Goal: Information Seeking & Learning: Learn about a topic

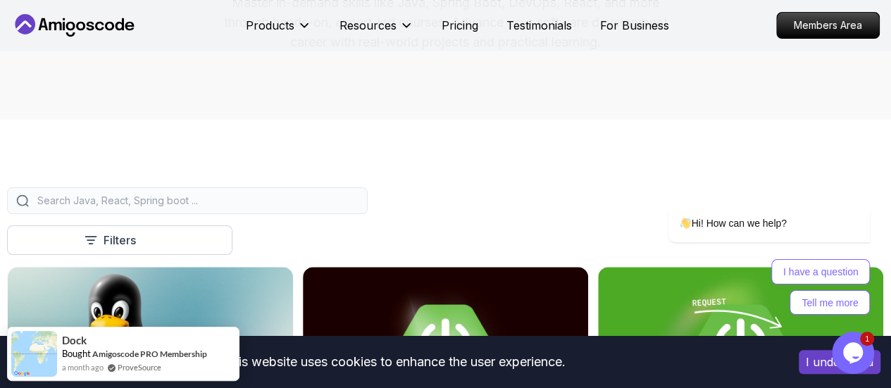
scroll to position [310, 0]
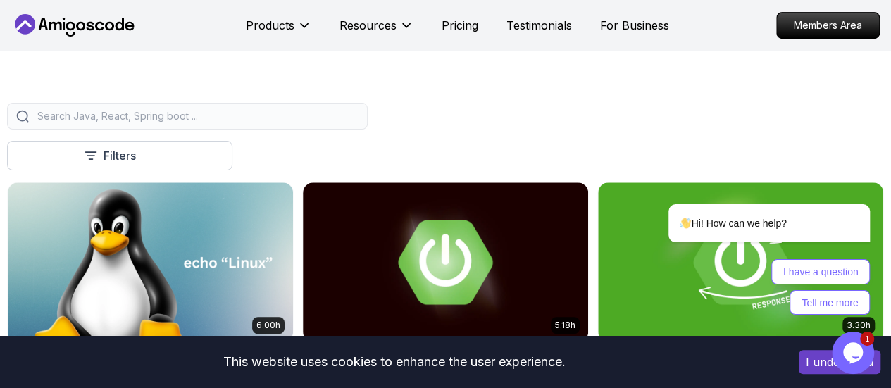
click at [359, 123] on input "search" at bounding box center [197, 116] width 324 height 14
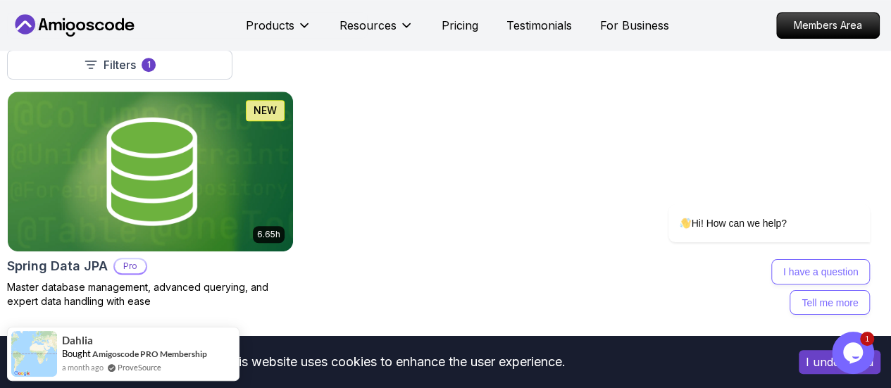
scroll to position [394, 0]
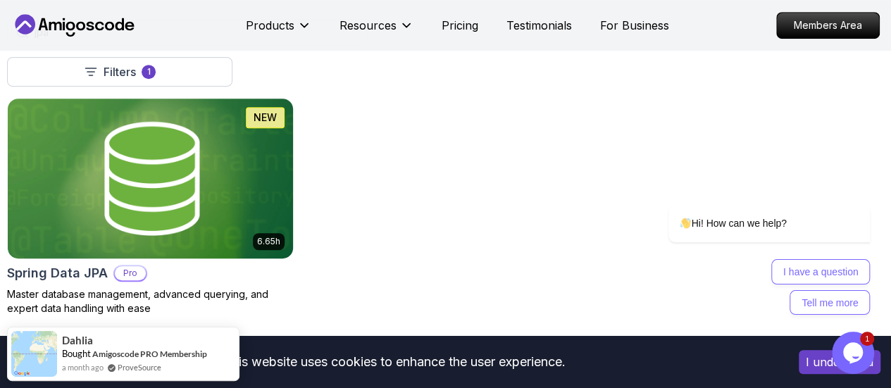
type input "jpa"
click at [300, 146] on img at bounding box center [151, 178] width 300 height 168
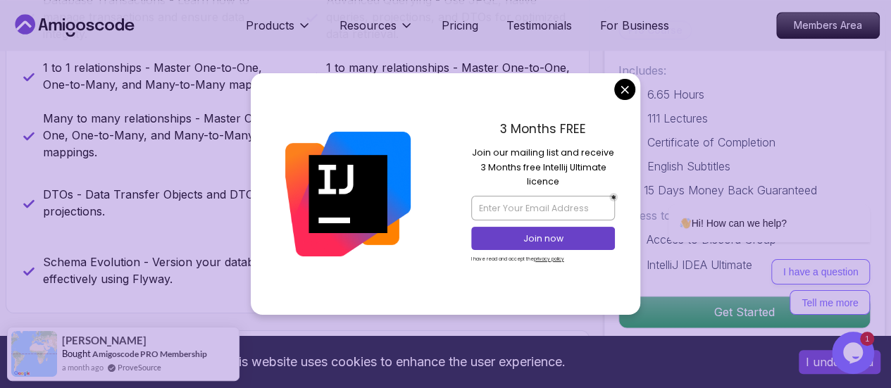
scroll to position [747, 0]
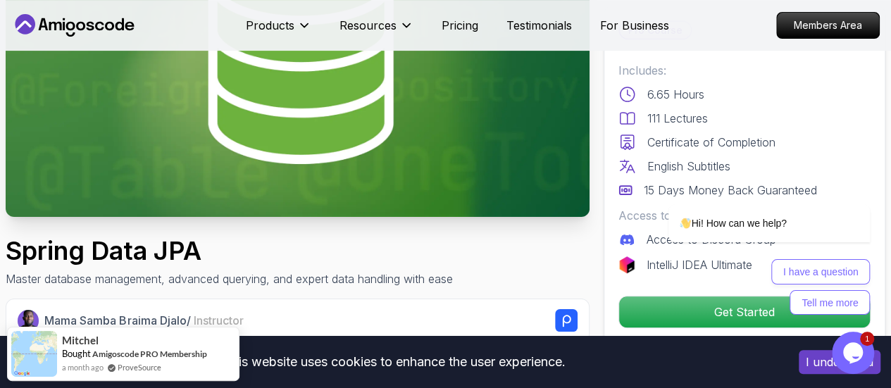
scroll to position [206, 0]
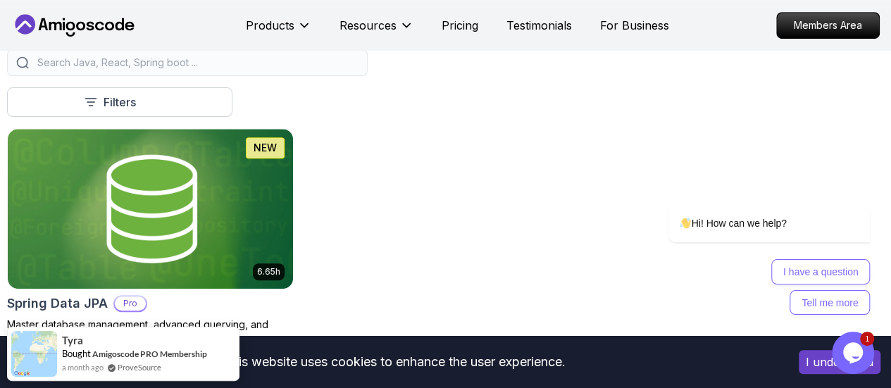
scroll to position [350, 0]
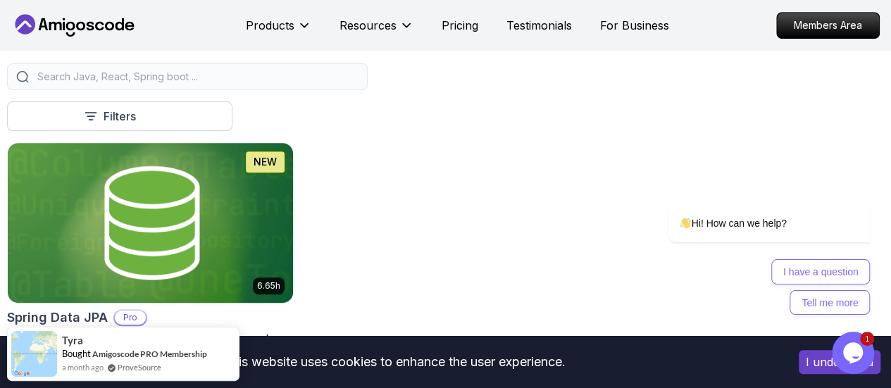
click at [283, 332] on p "Master database management, advanced querying, and expert data handling with ea…" at bounding box center [150, 346] width 287 height 28
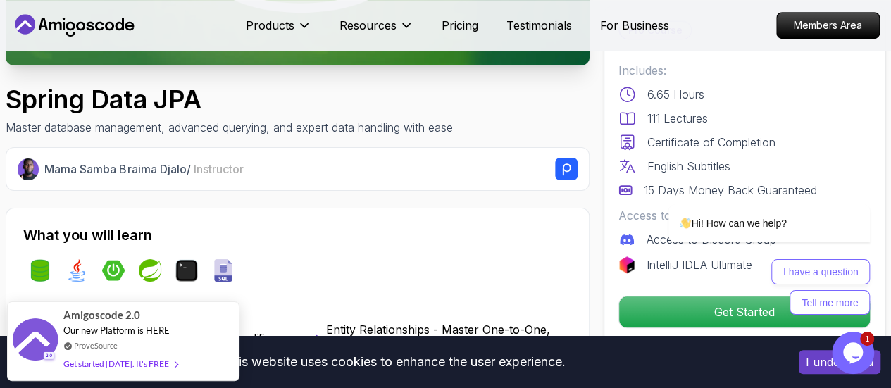
scroll to position [358, 0]
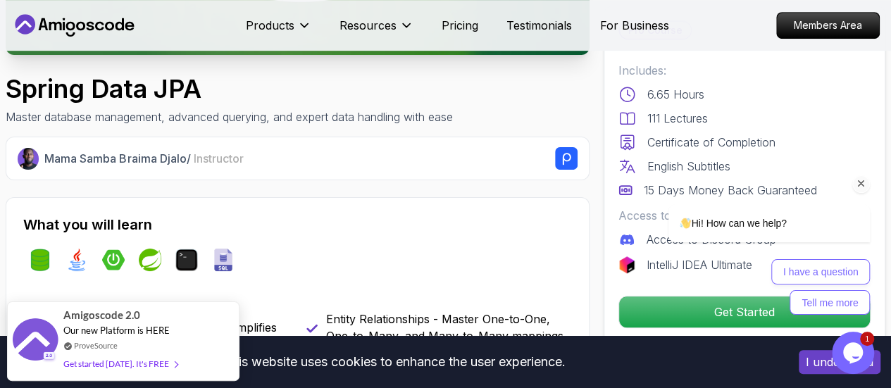
click at [715, 312] on div "I have a question Tell me more" at bounding box center [770, 287] width 202 height 56
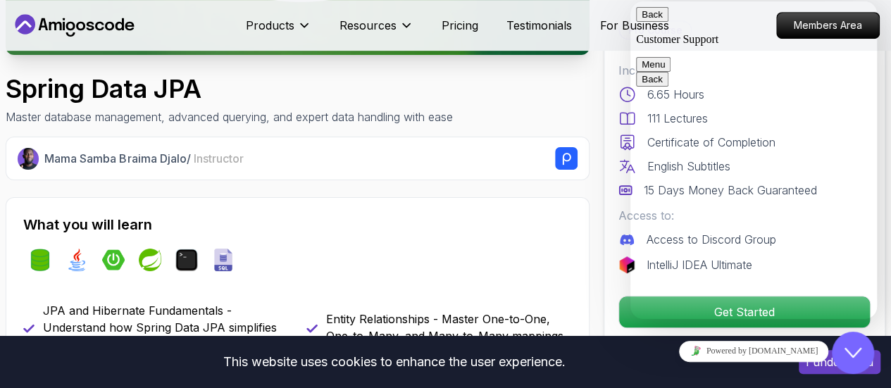
click at [863, 366] on button "Close Chat This icon closes the chat window." at bounding box center [853, 353] width 42 height 42
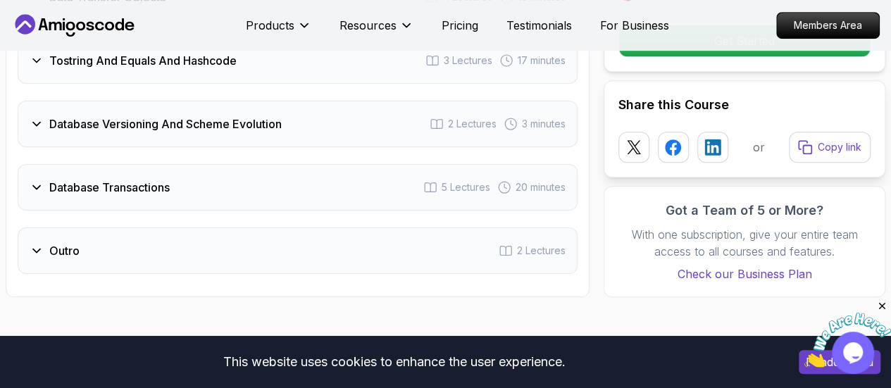
scroll to position [3215, 0]
